Goal: Navigation & Orientation: Find specific page/section

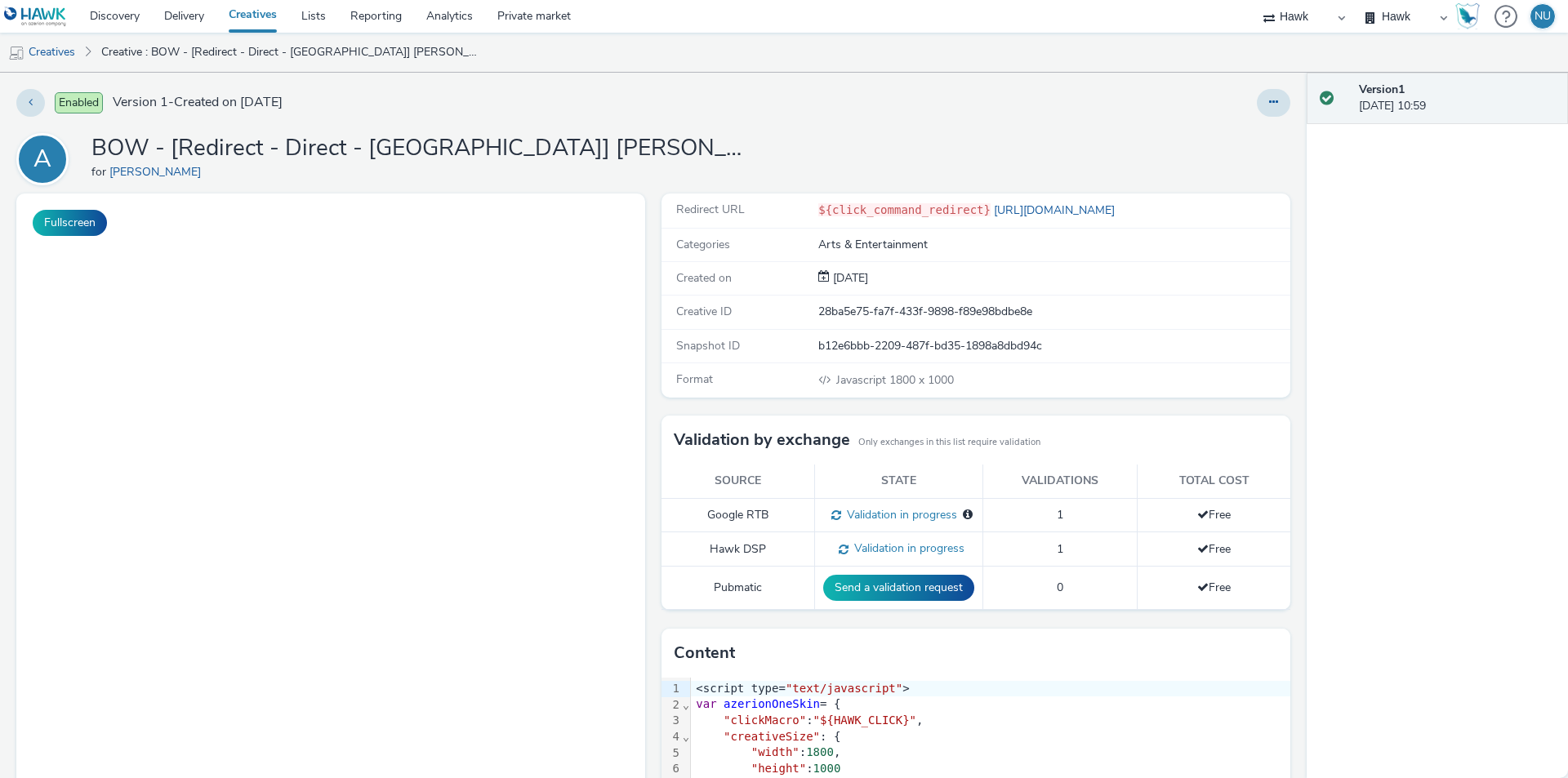
select select "11a7df10-284f-415c-b52a-427acf4c31ae"
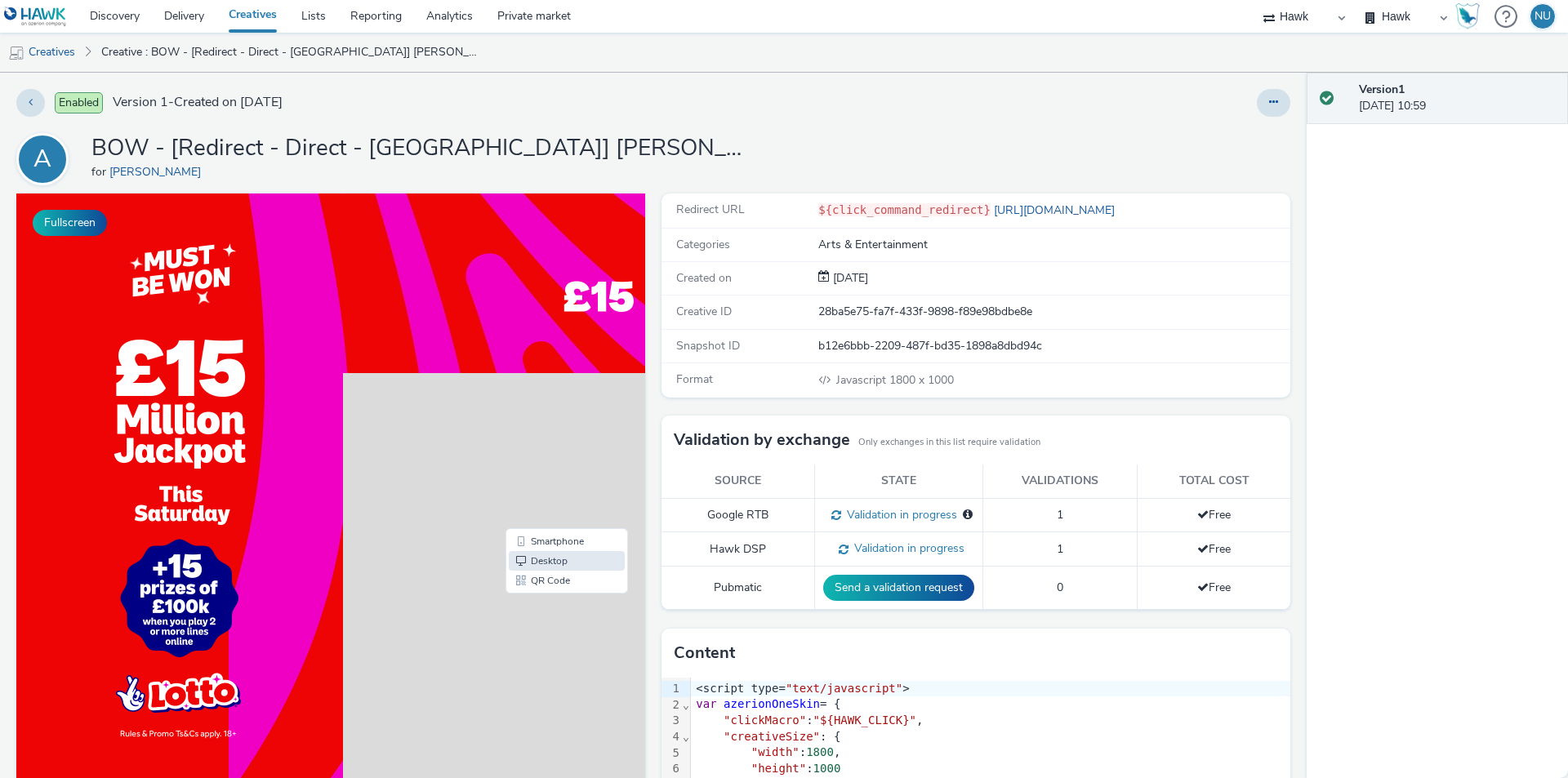
click at [470, 314] on div at bounding box center [751, 283] width 817 height 180
click at [61, 55] on link "Creatives" at bounding box center [42, 52] width 83 height 39
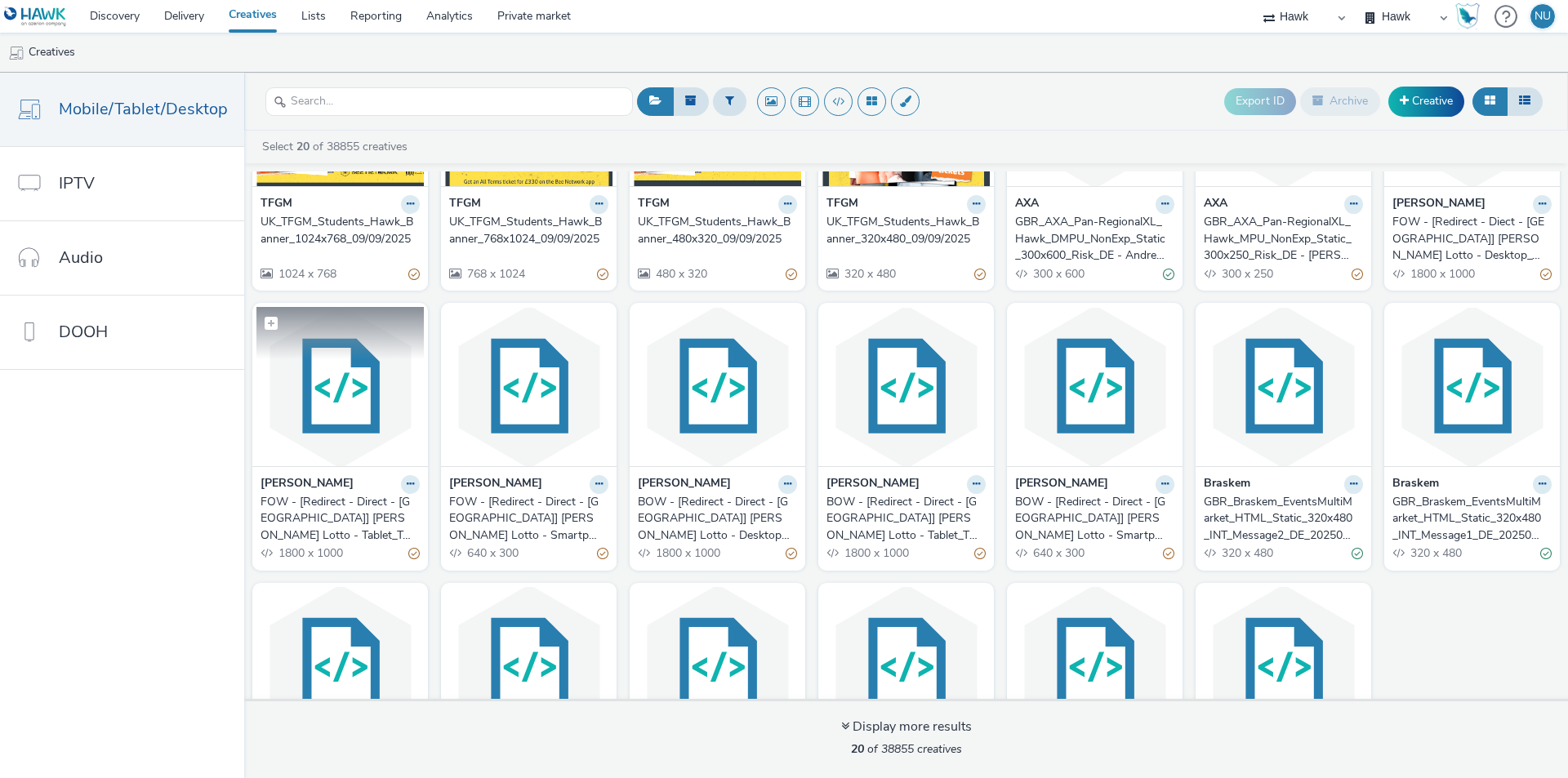
scroll to position [164, 0]
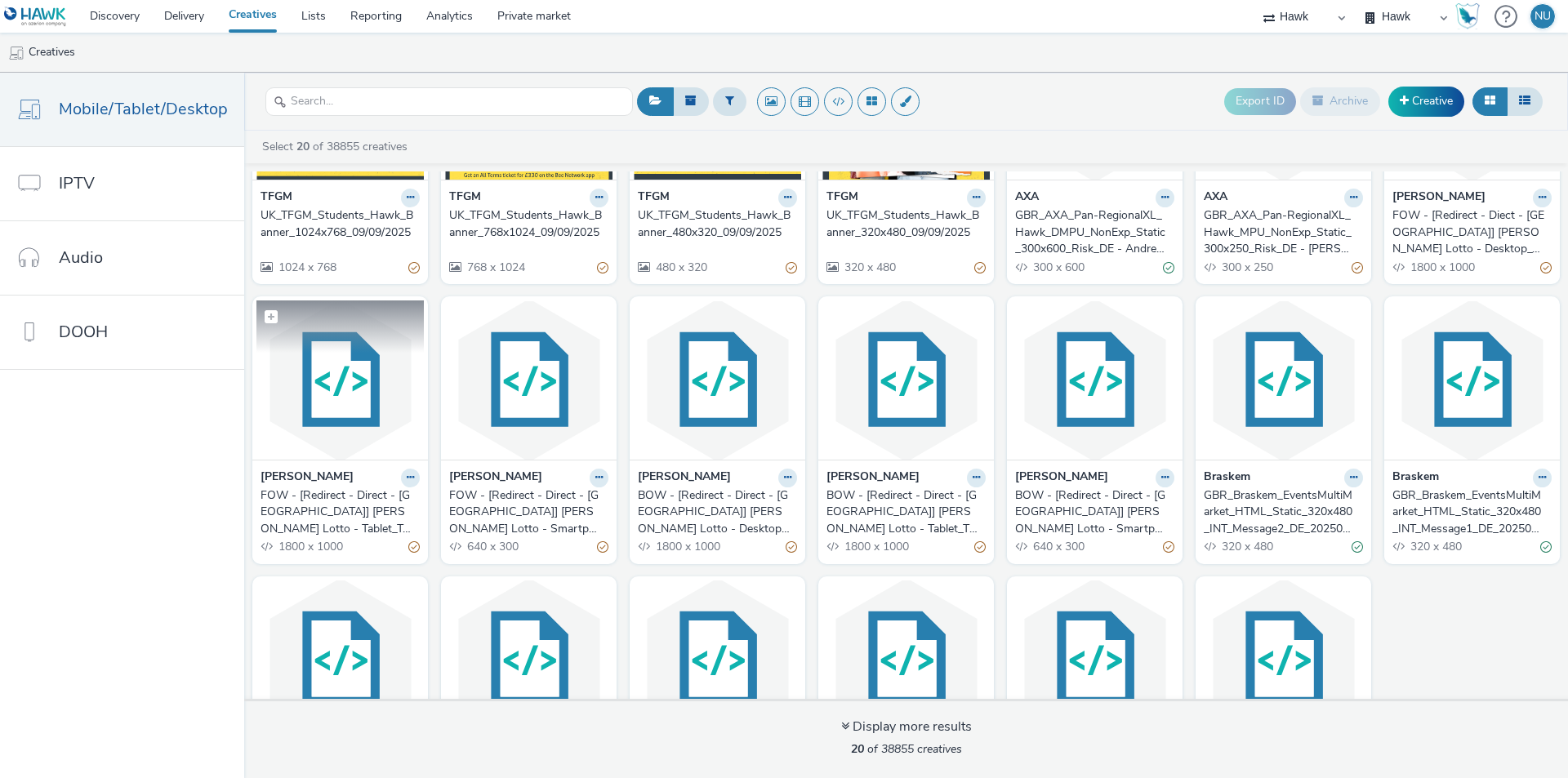
click at [321, 432] on img at bounding box center [339, 380] width 167 height 159
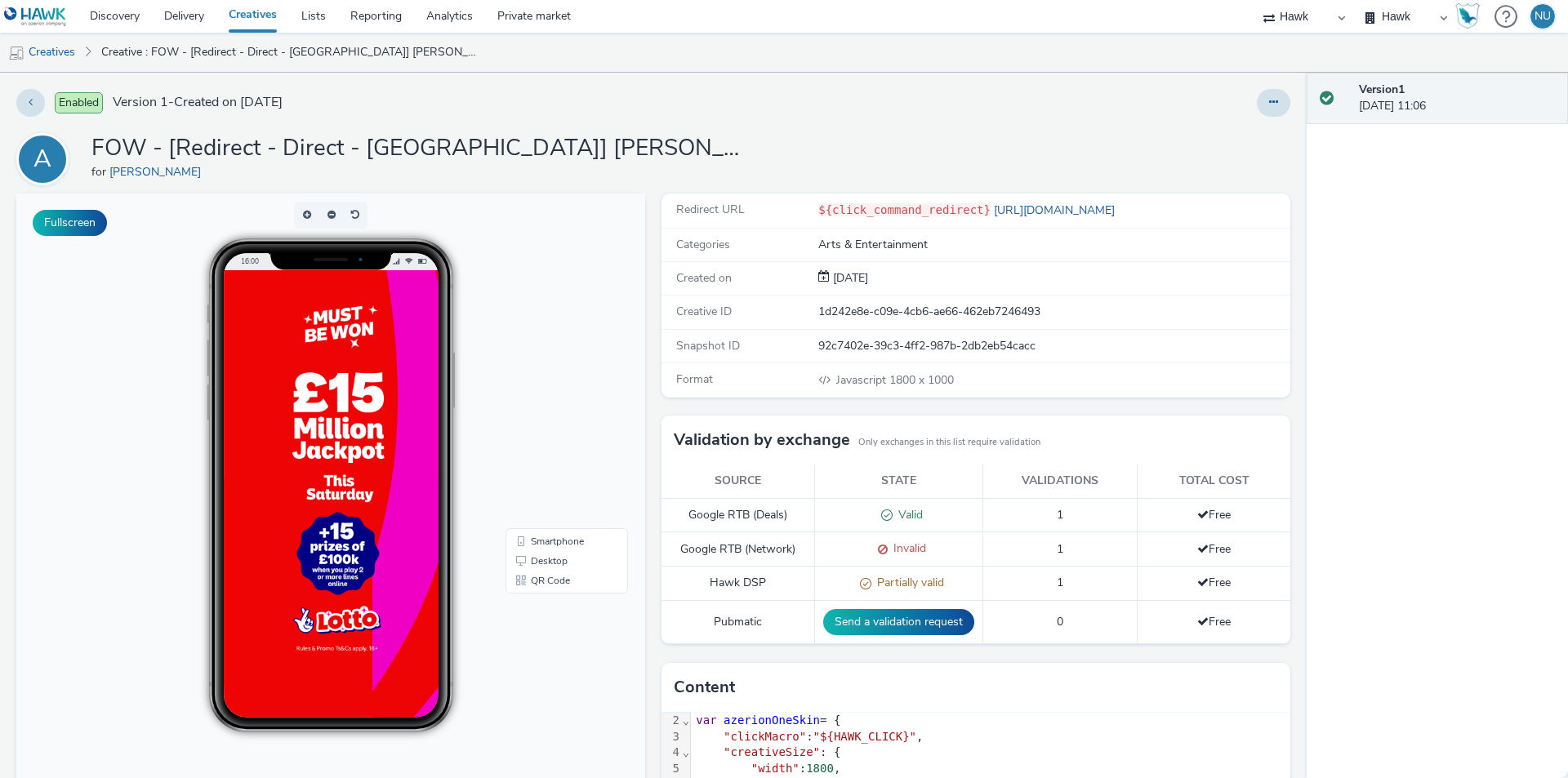
click at [785, 130] on div "Enabled Version 1 - Created on [DATE] A FOW - [Redirect - Direct - [GEOGRAPHIC_…" at bounding box center [653, 425] width 1307 height 706
click at [28, 103] on button at bounding box center [31, 102] width 29 height 28
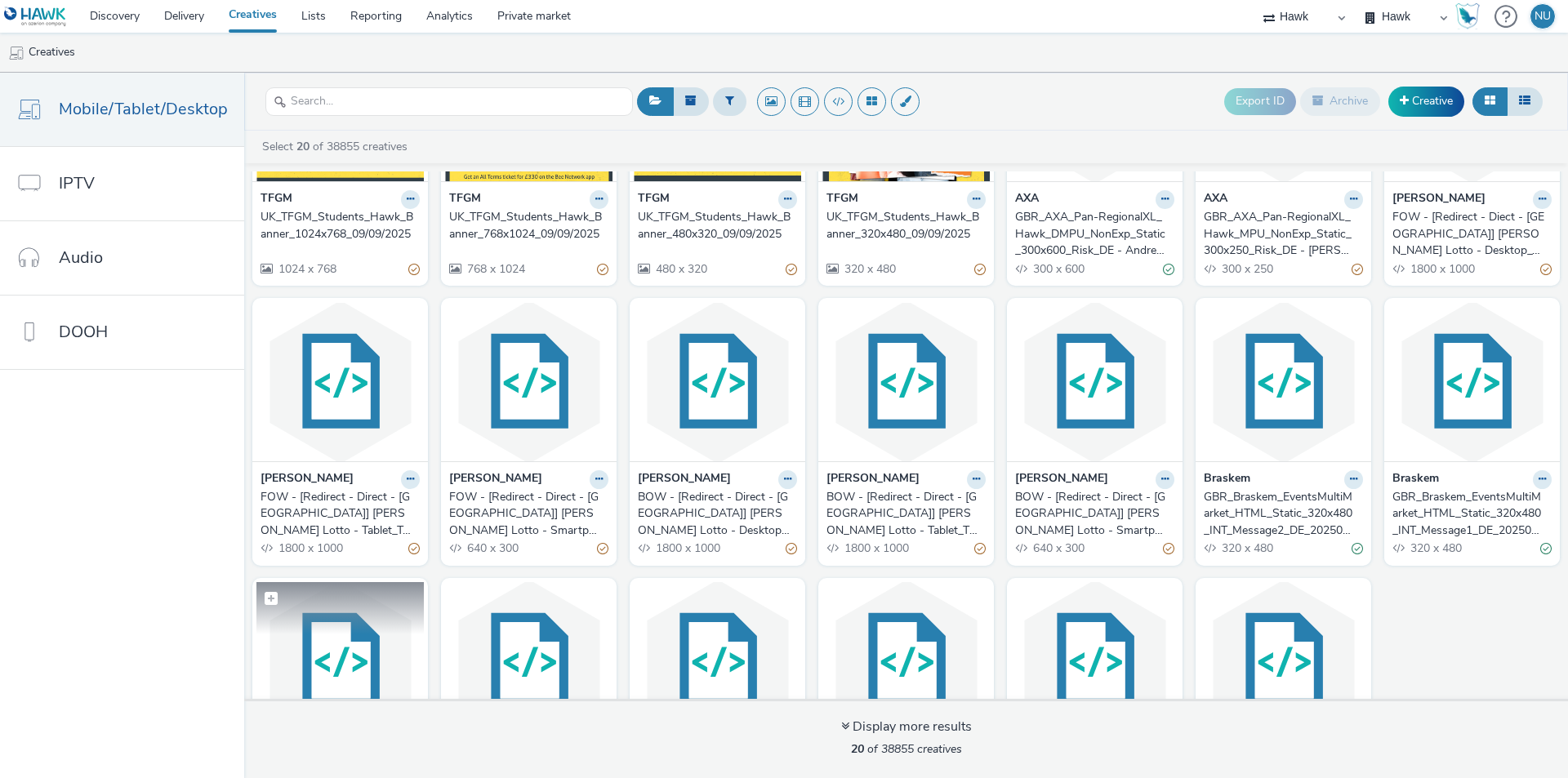
scroll to position [164, 0]
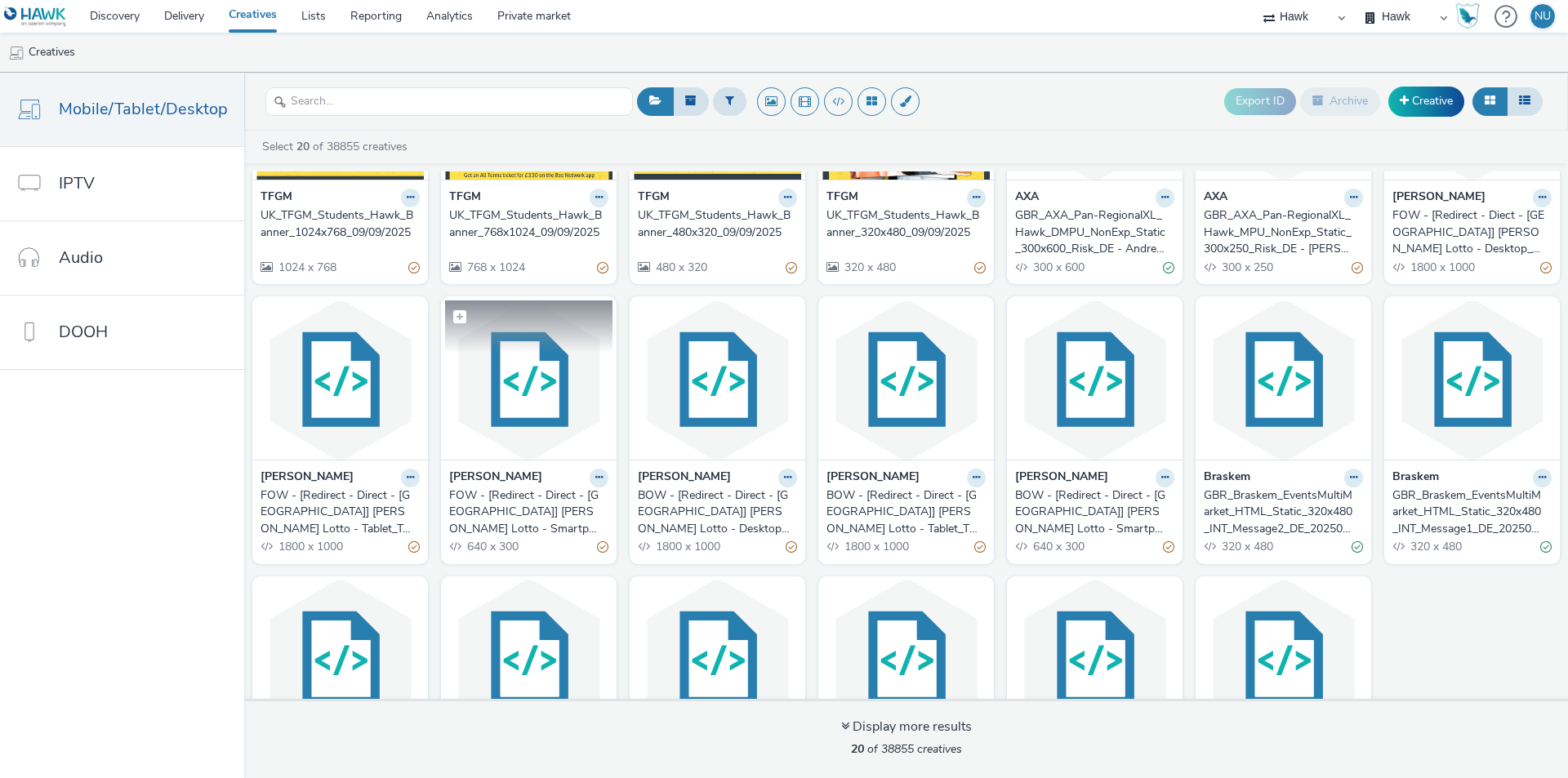
click at [567, 436] on img at bounding box center [528, 380] width 167 height 159
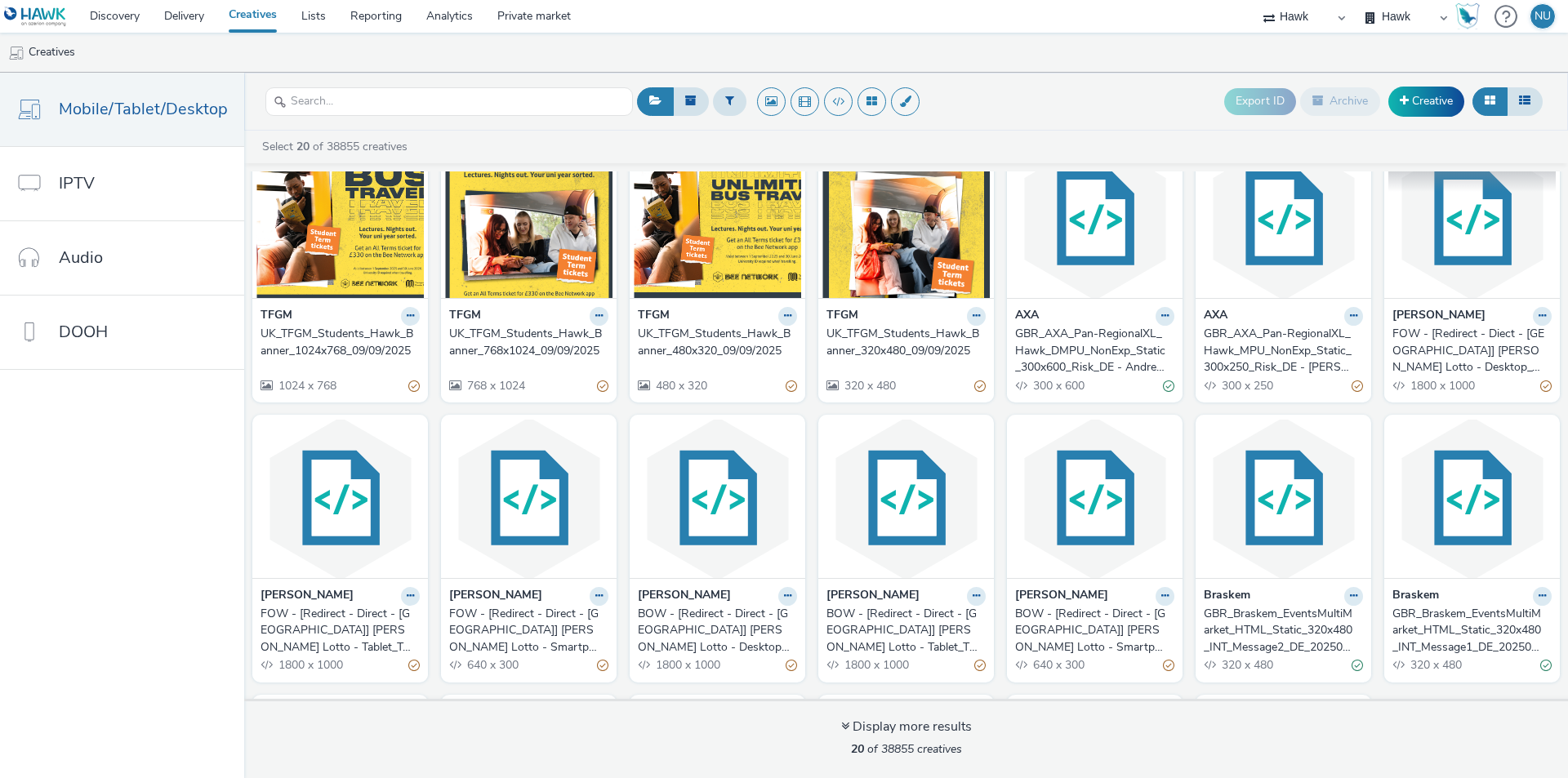
scroll to position [81, 0]
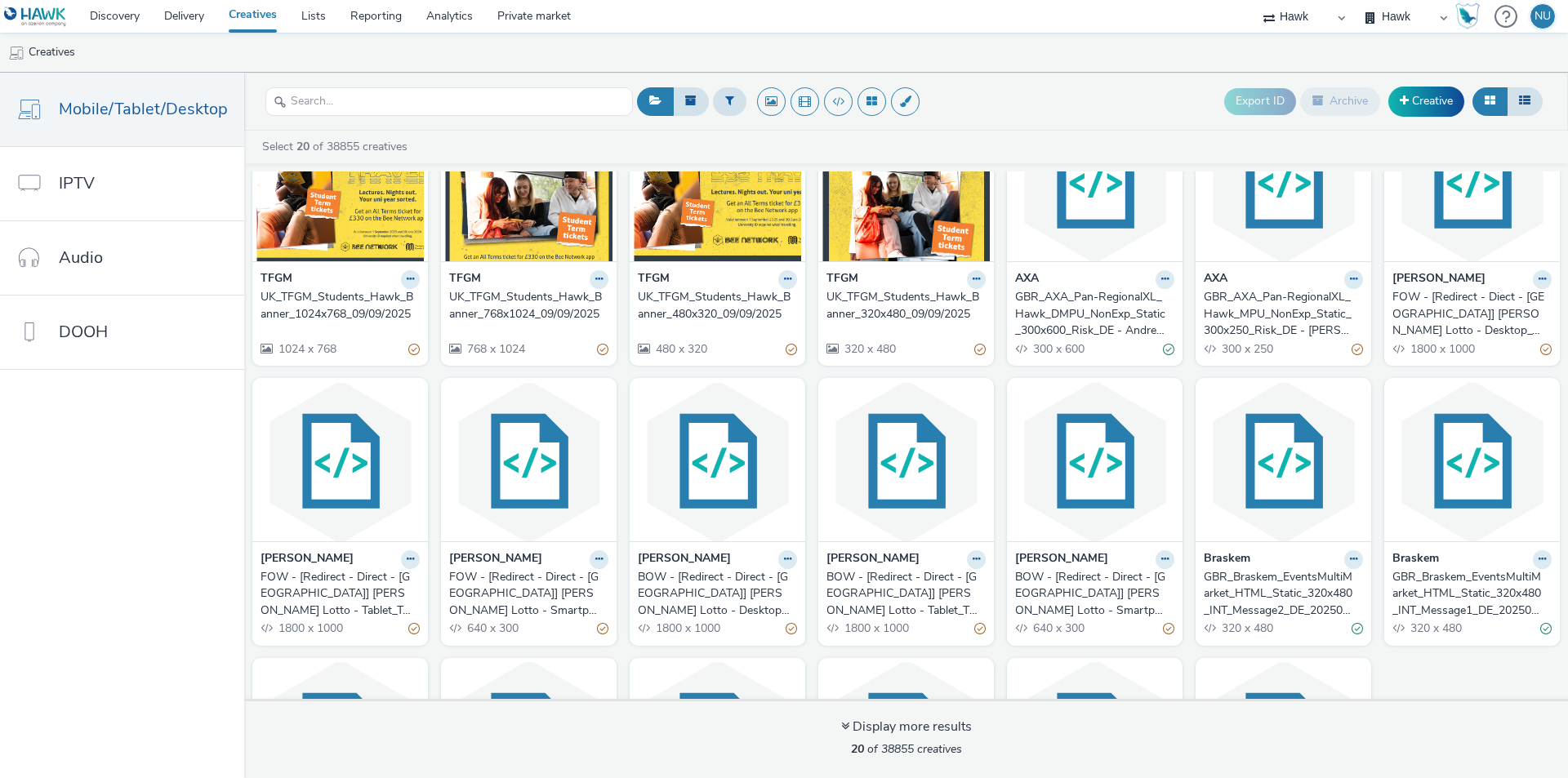
click at [1421, 228] on img at bounding box center [1472, 182] width 167 height 159
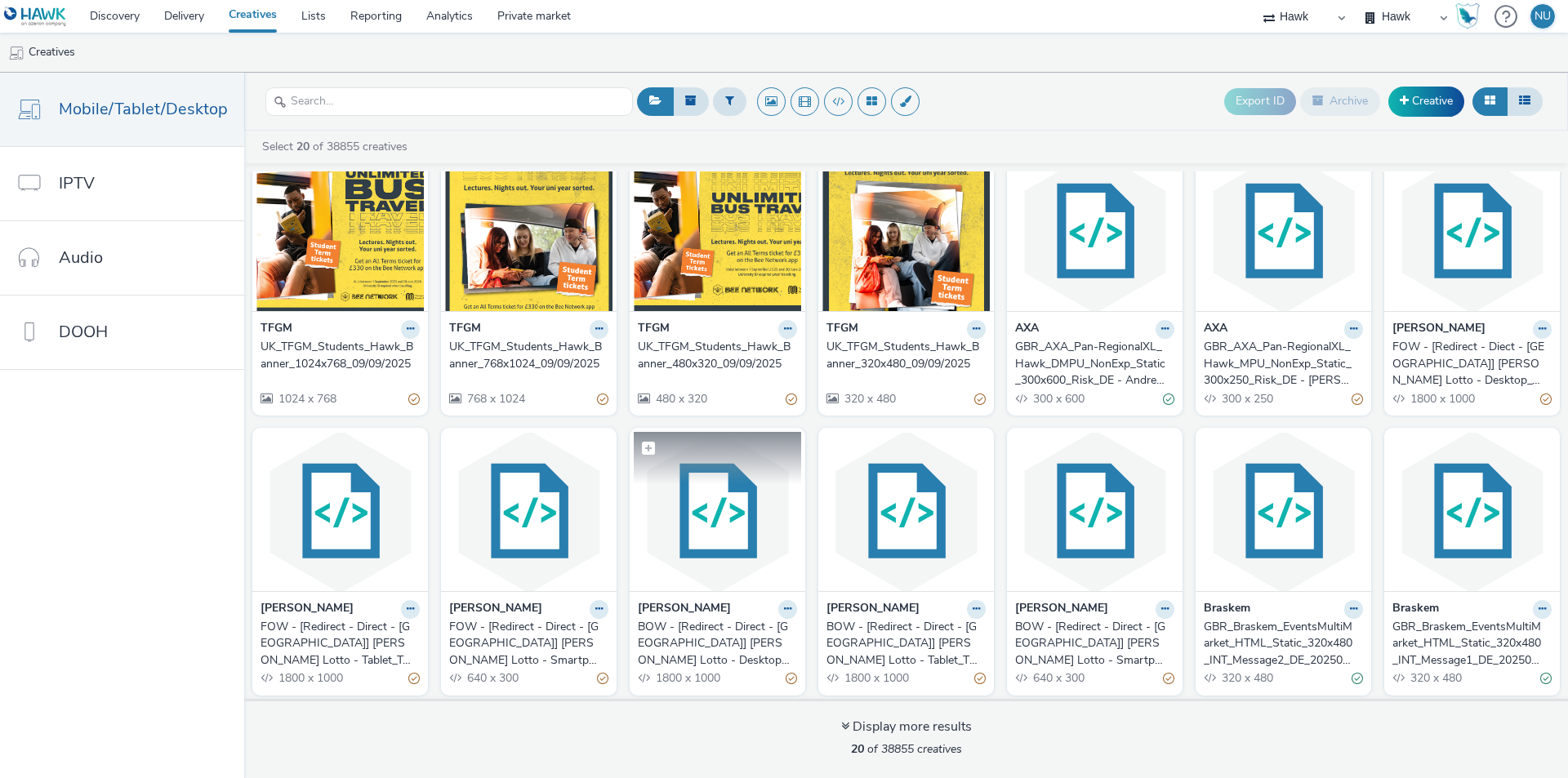
scroll to position [81, 0]
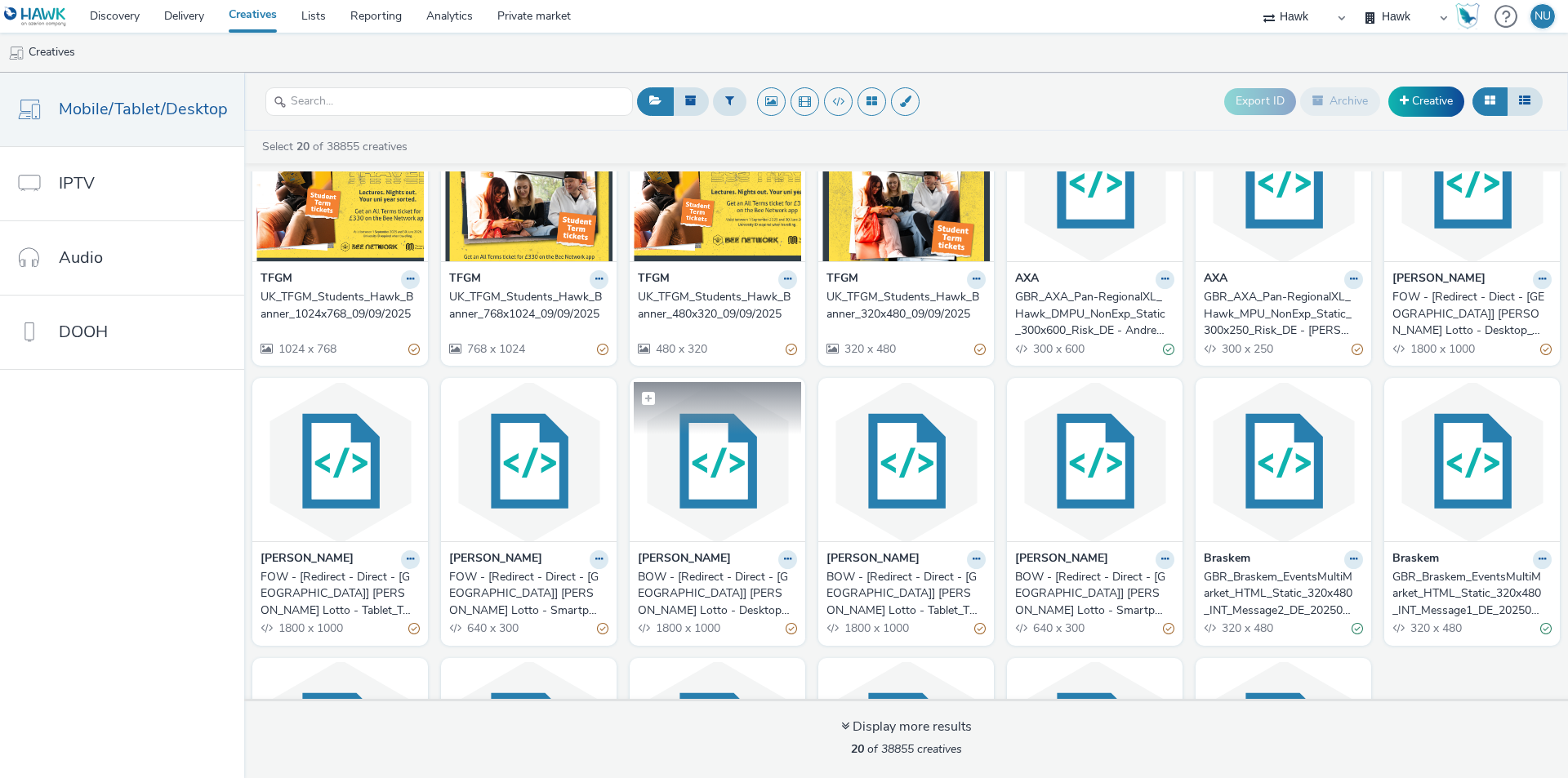
click at [717, 495] on img at bounding box center [717, 462] width 167 height 159
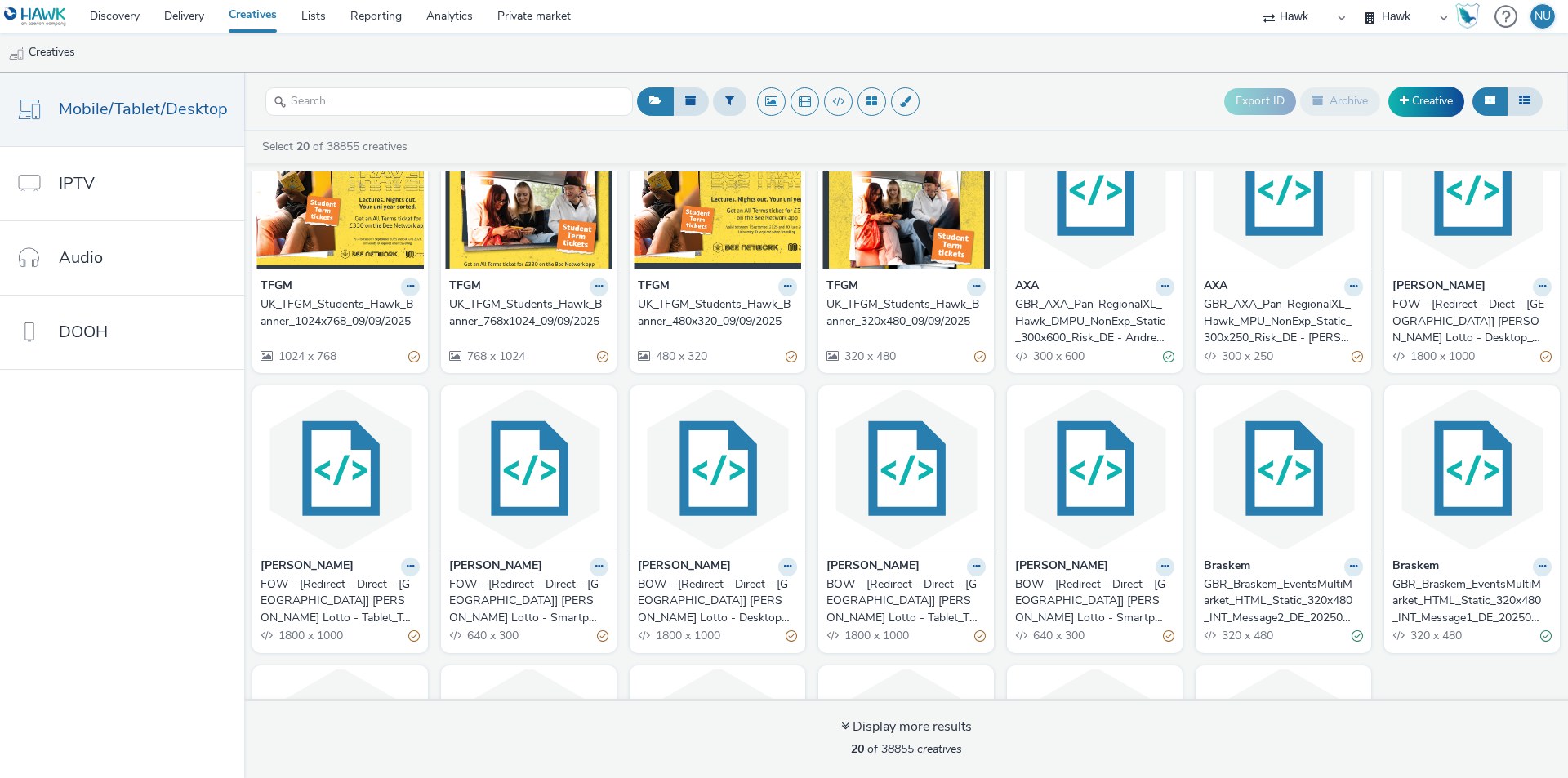
scroll to position [164, 0]
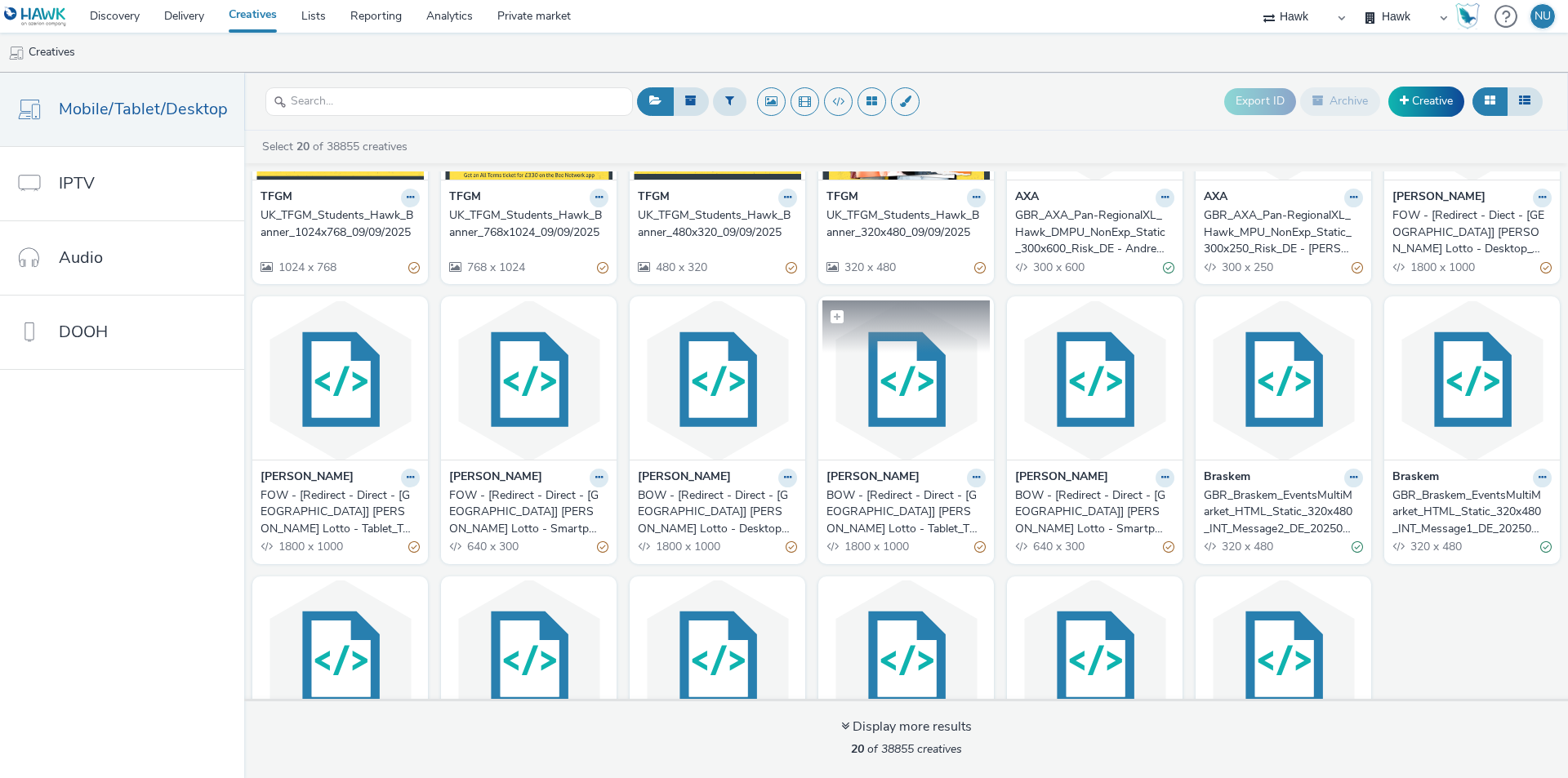
click at [900, 426] on img at bounding box center [906, 380] width 167 height 159
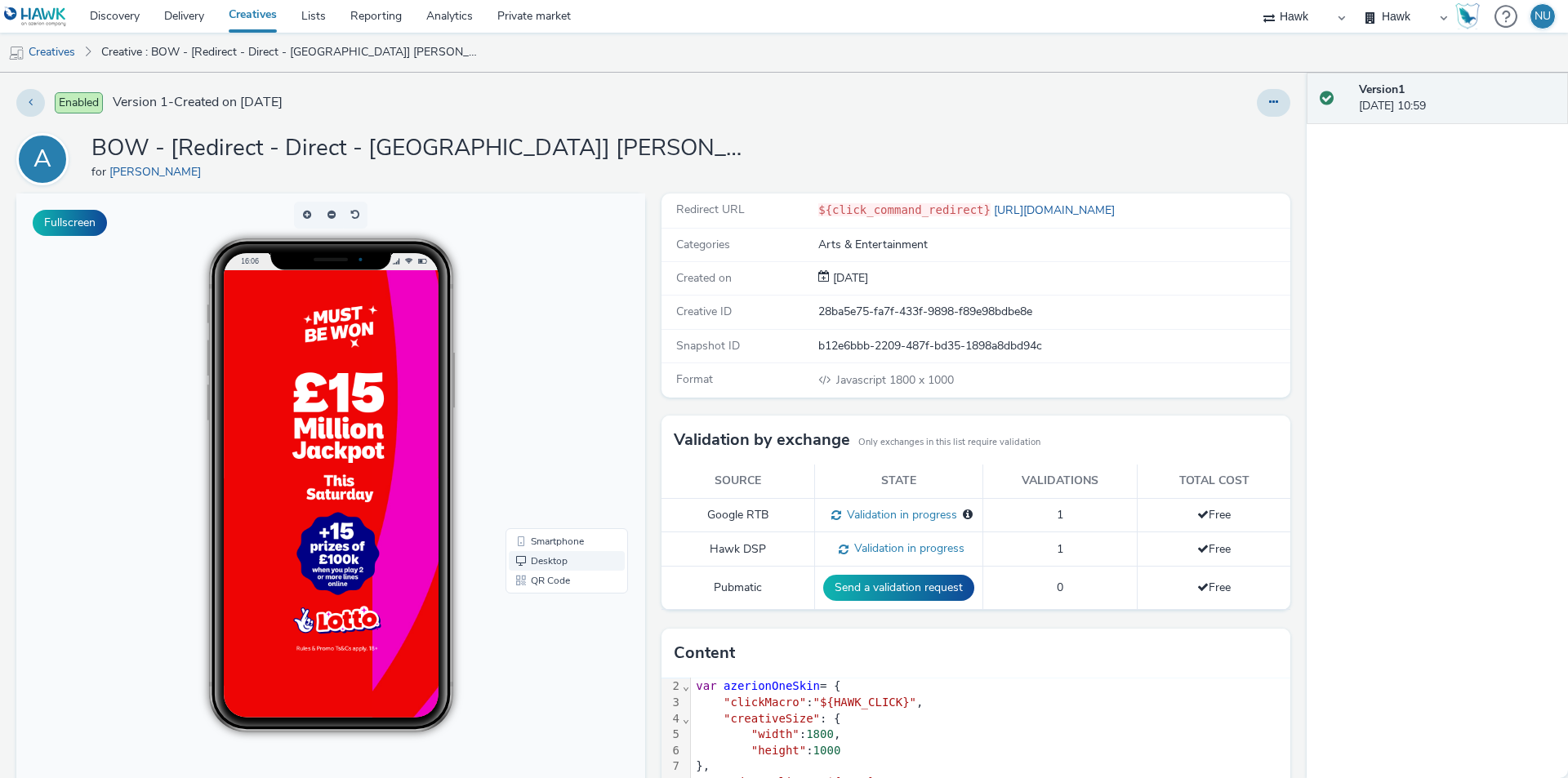
click at [534, 564] on link "Desktop" at bounding box center [566, 561] width 116 height 20
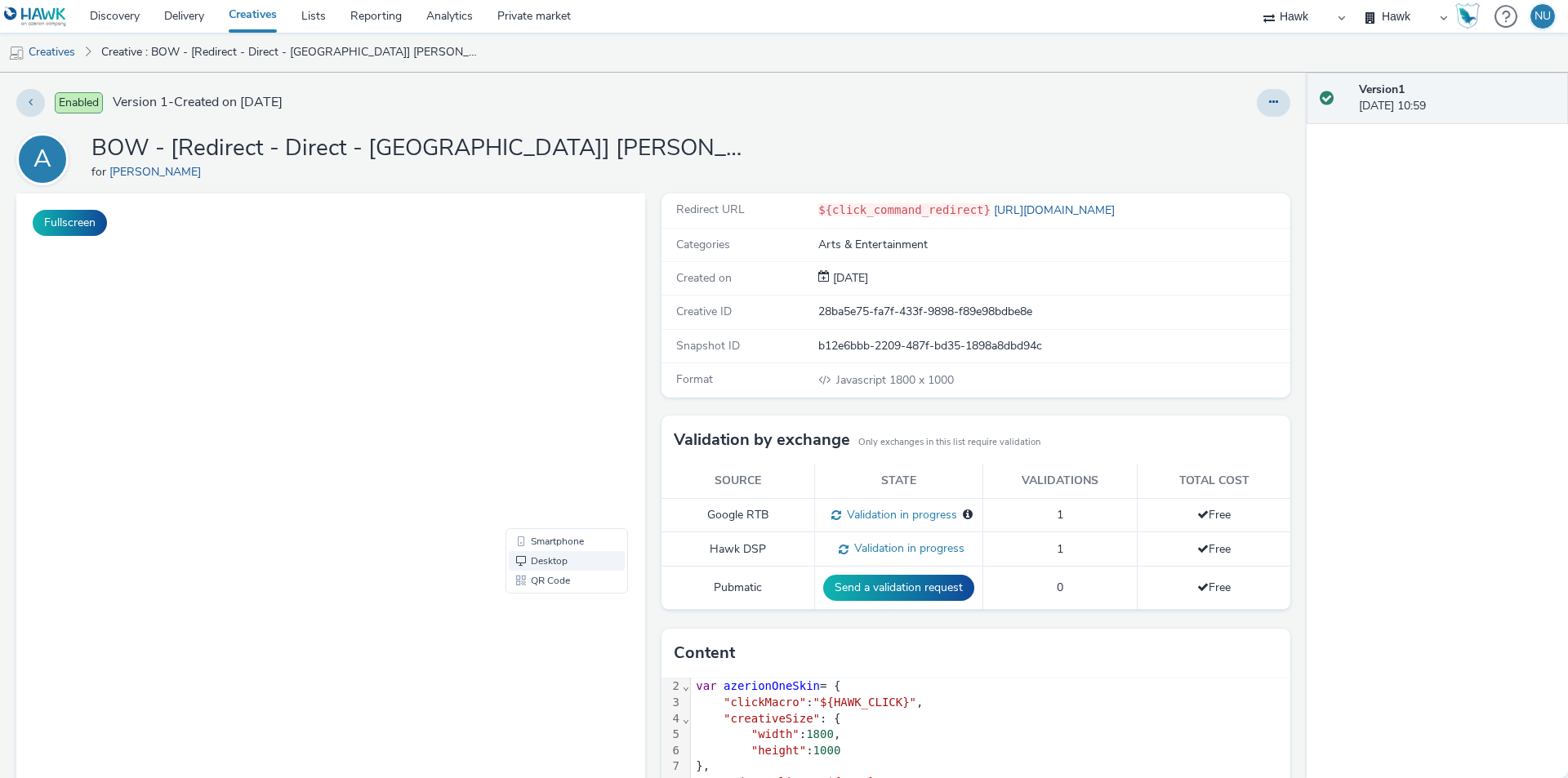
click at [534, 565] on div at bounding box center [784, 389] width 1568 height 778
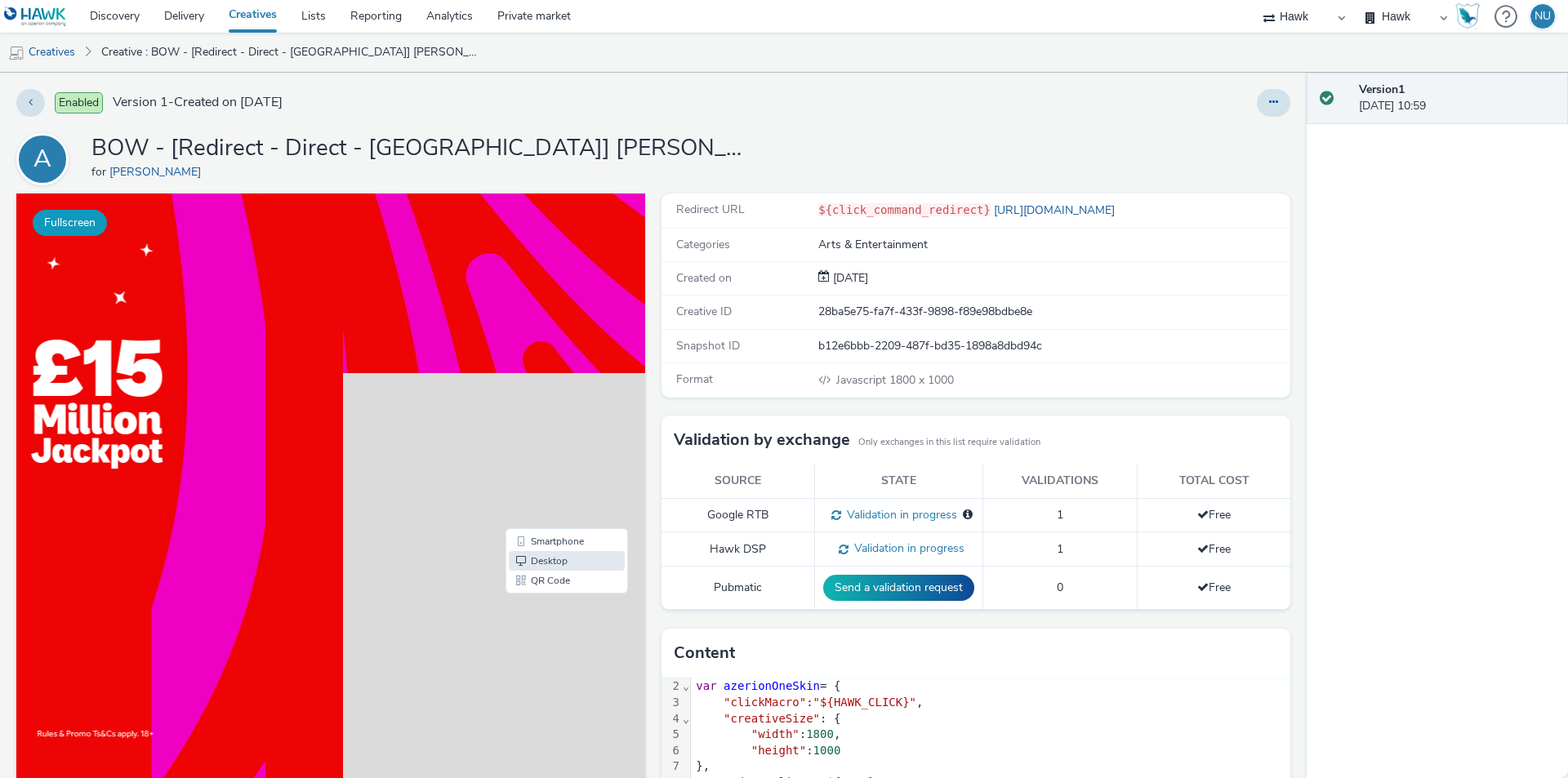
click at [62, 217] on button "Fullscreen" at bounding box center [70, 223] width 74 height 26
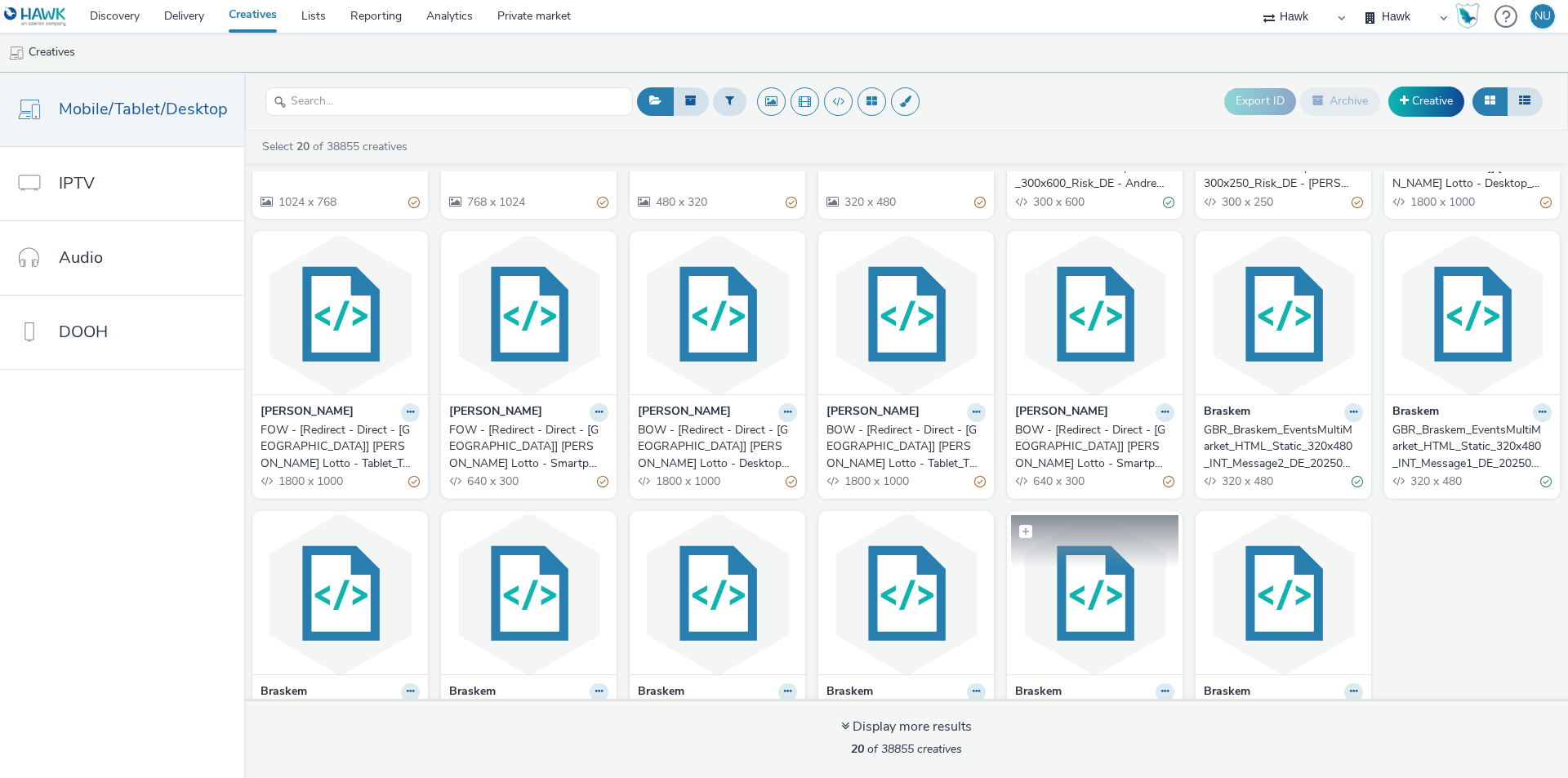
scroll to position [245, 0]
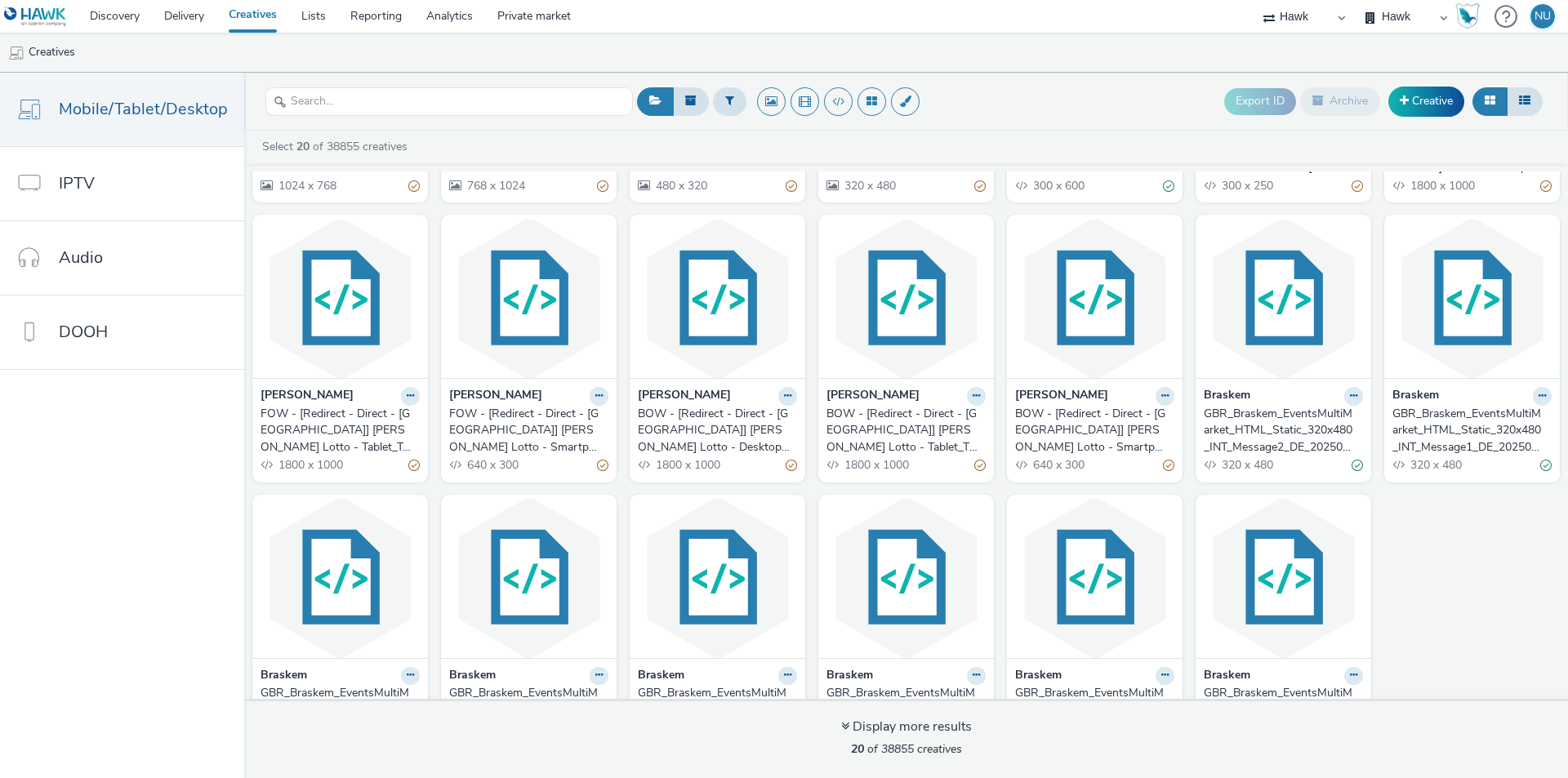
click at [1040, 407] on div "BOW - [Redirect - Direct - [GEOGRAPHIC_DATA]] [PERSON_NAME] Lotto - Smartphone_…" at bounding box center [1091, 431] width 153 height 50
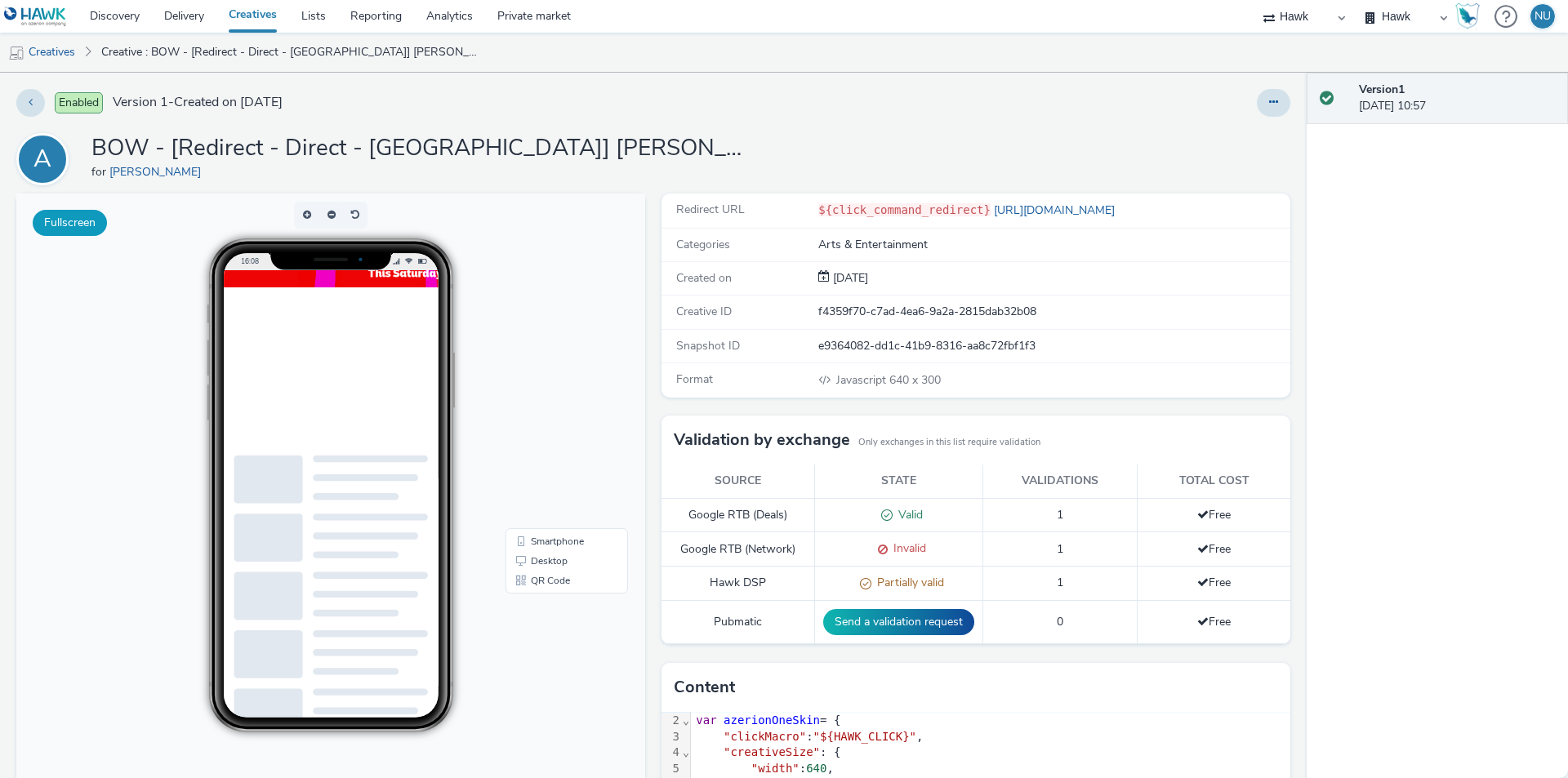
click at [68, 223] on button "Fullscreen" at bounding box center [70, 223] width 74 height 26
